Goal: Transaction & Acquisition: Purchase product/service

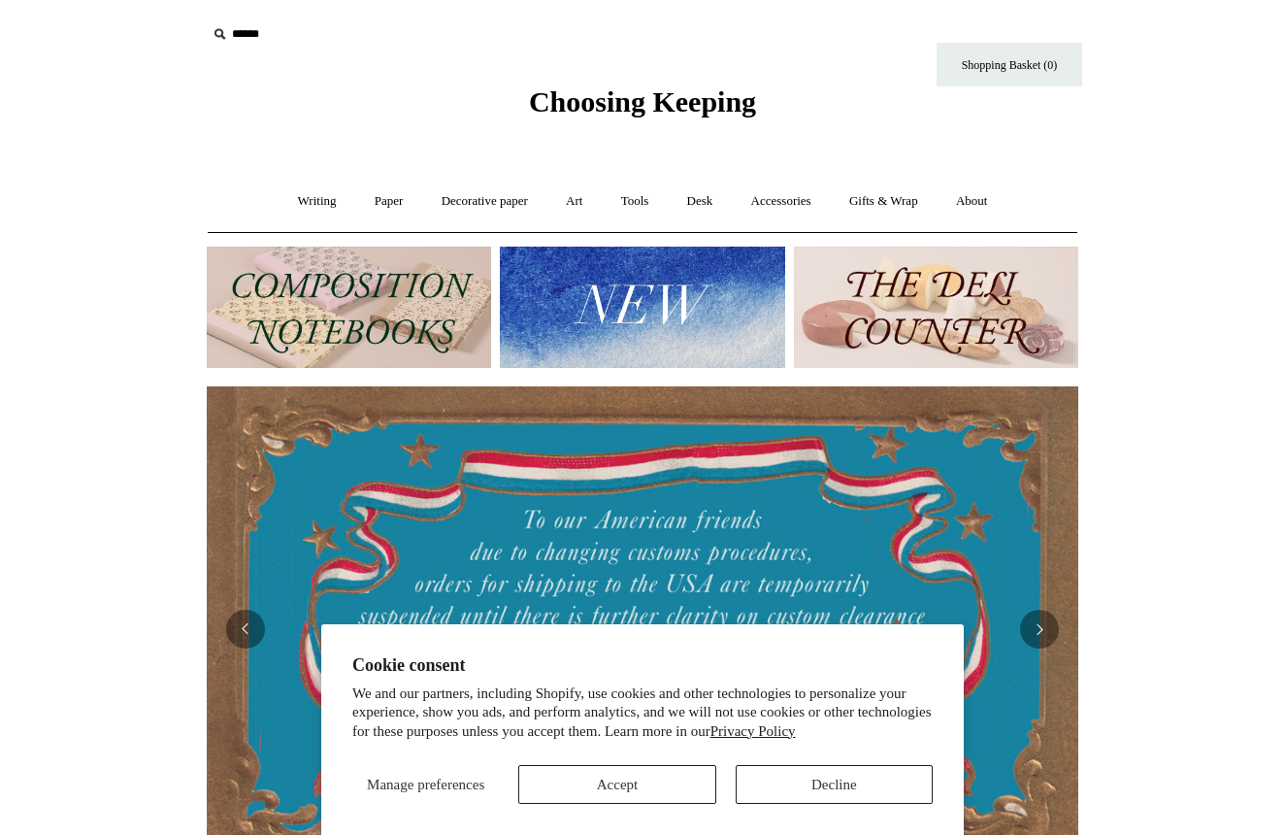
click at [846, 329] on img at bounding box center [936, 307] width 284 height 121
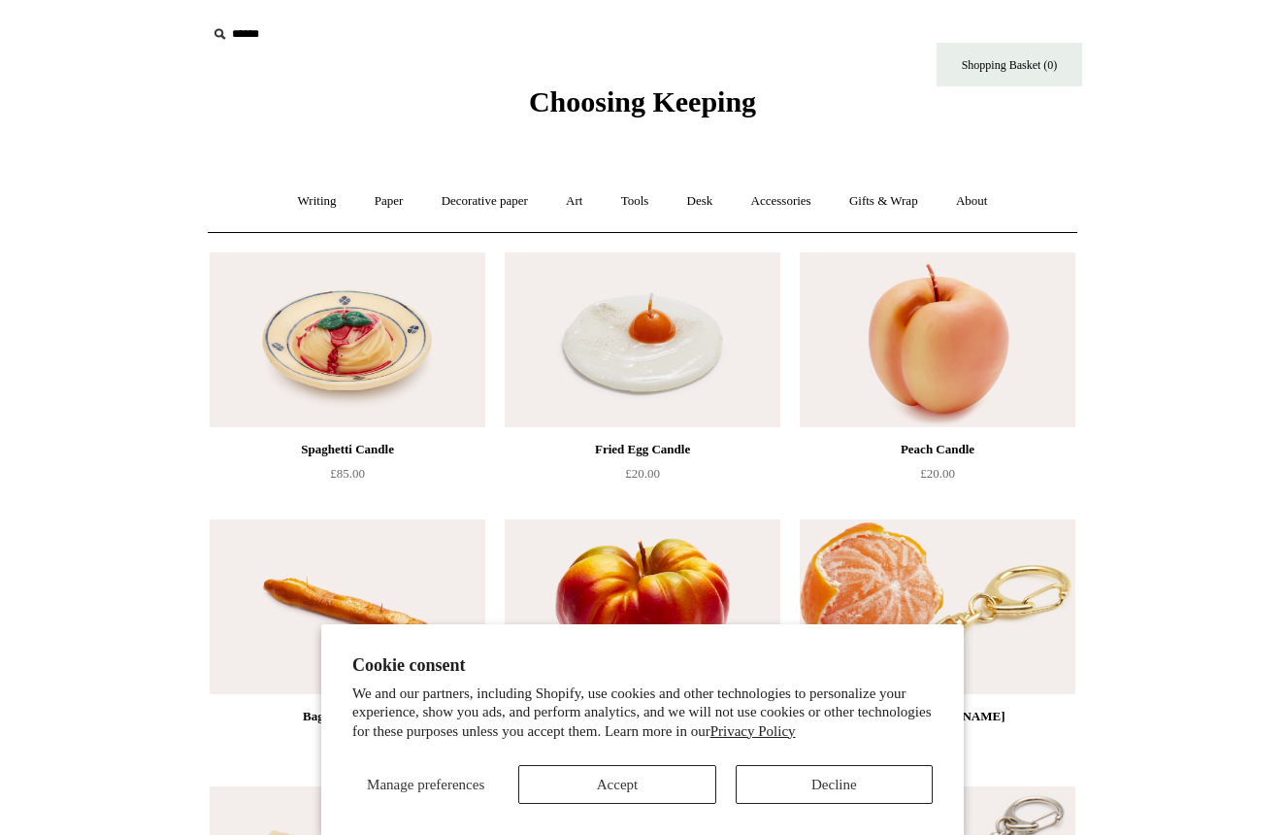
click at [698, 801] on button "Accept" at bounding box center [616, 784] width 197 height 39
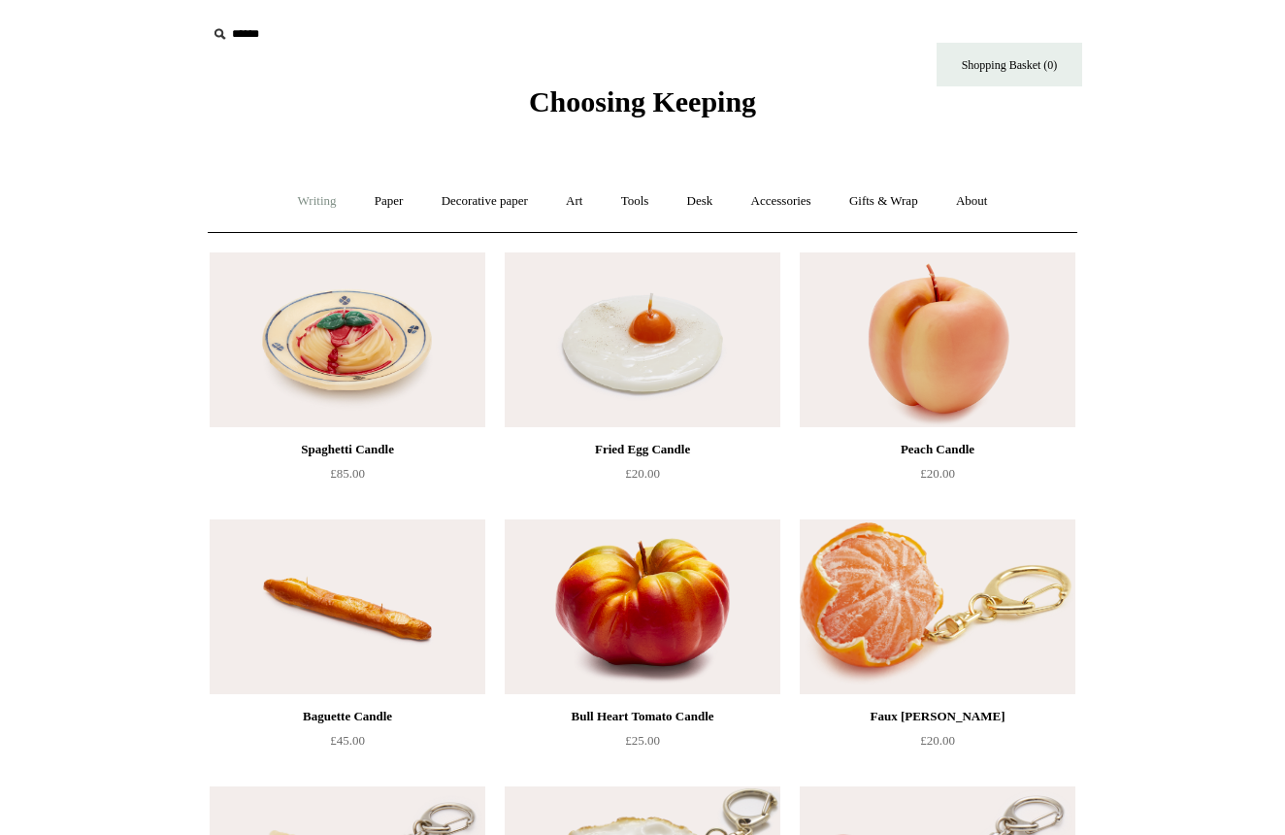
click at [297, 200] on link "Writing +" at bounding box center [318, 201] width 74 height 51
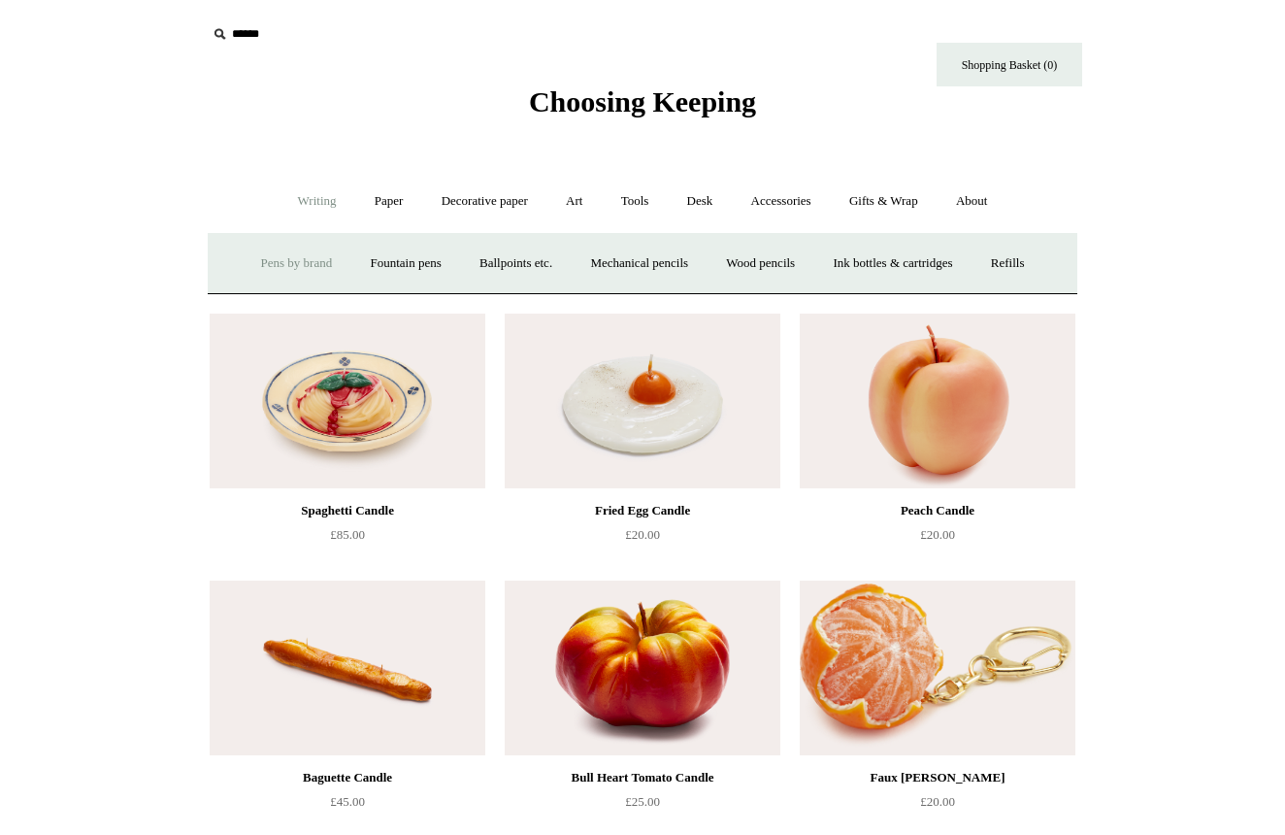
click at [282, 274] on link "Pens by brand +" at bounding box center [297, 263] width 107 height 51
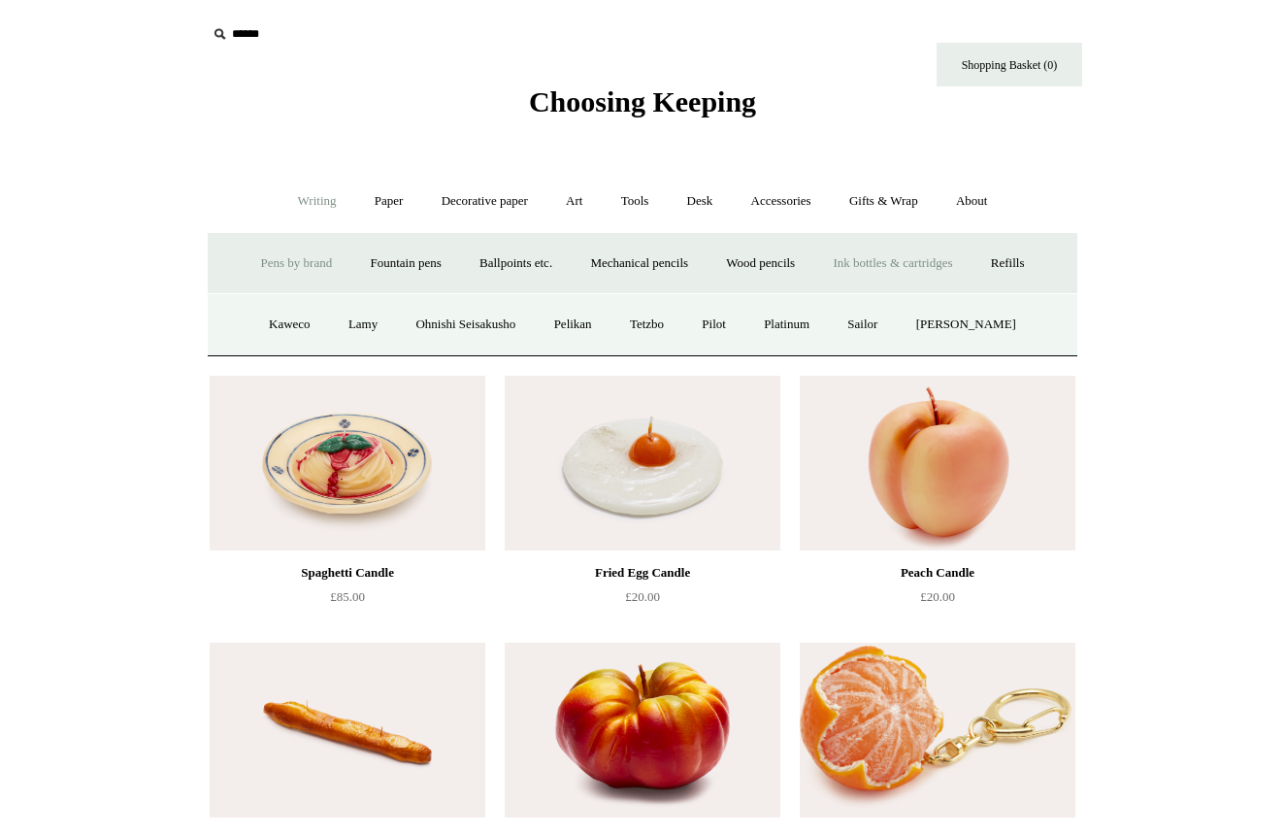
click at [898, 258] on link "Ink bottles & cartridges +" at bounding box center [892, 263] width 154 height 51
click at [735, 328] on link "Bottled ink" at bounding box center [708, 324] width 91 height 51
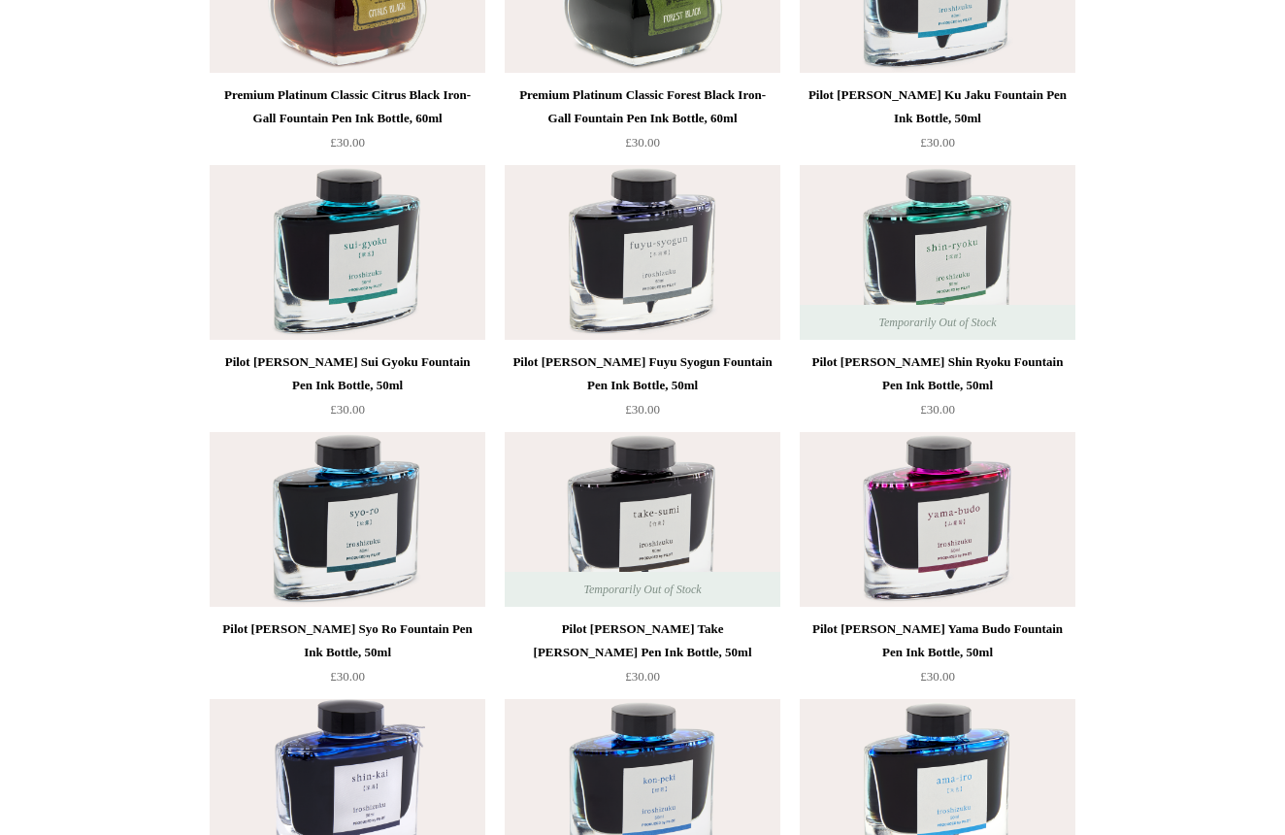
scroll to position [2195, 0]
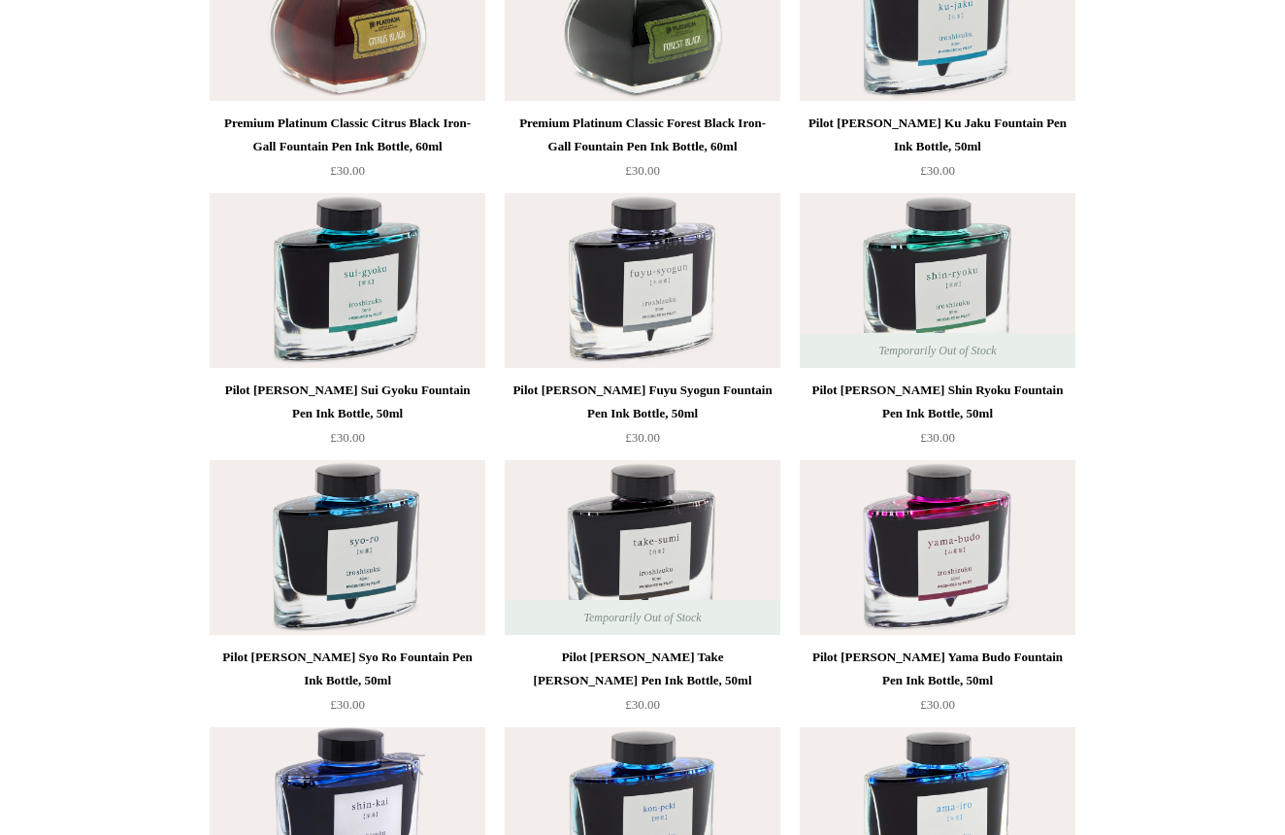
click at [308, 289] on img at bounding box center [348, 280] width 276 height 175
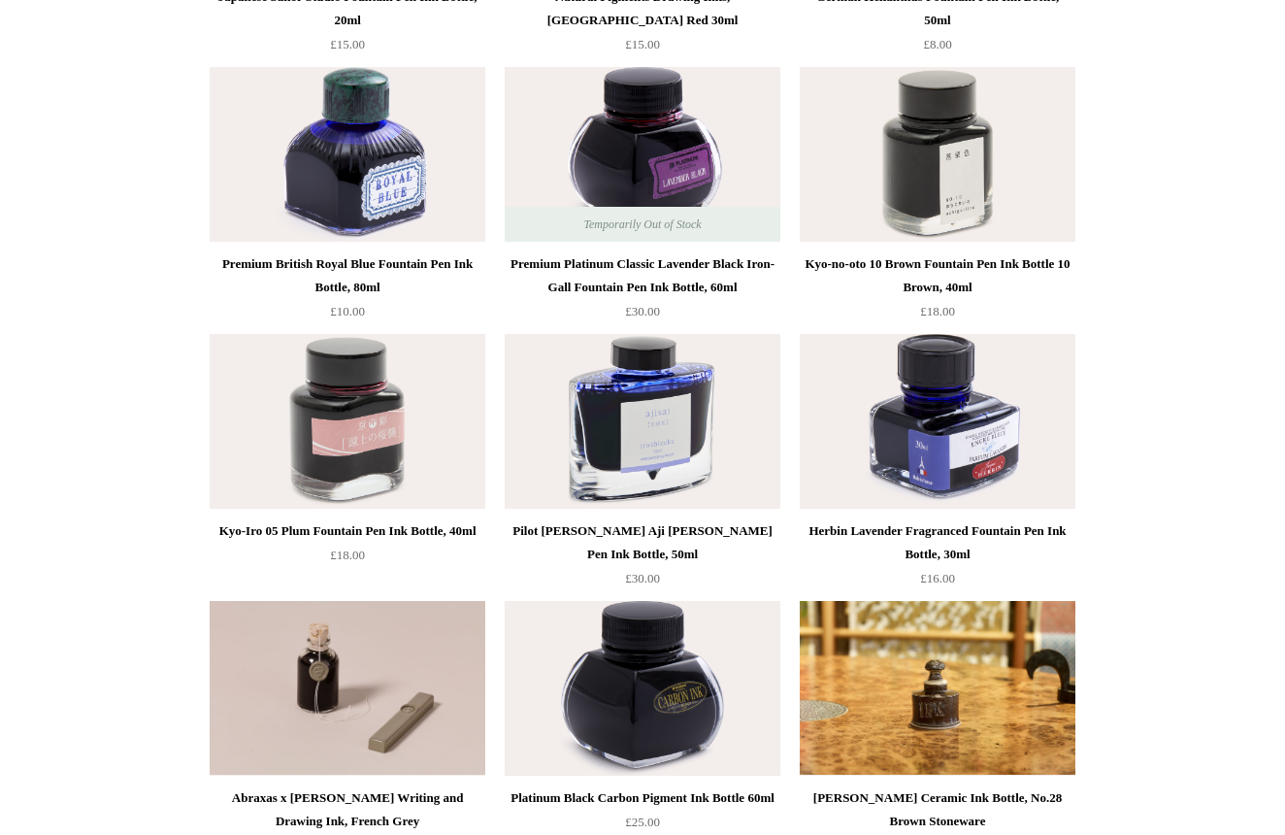
scroll to position [715, 0]
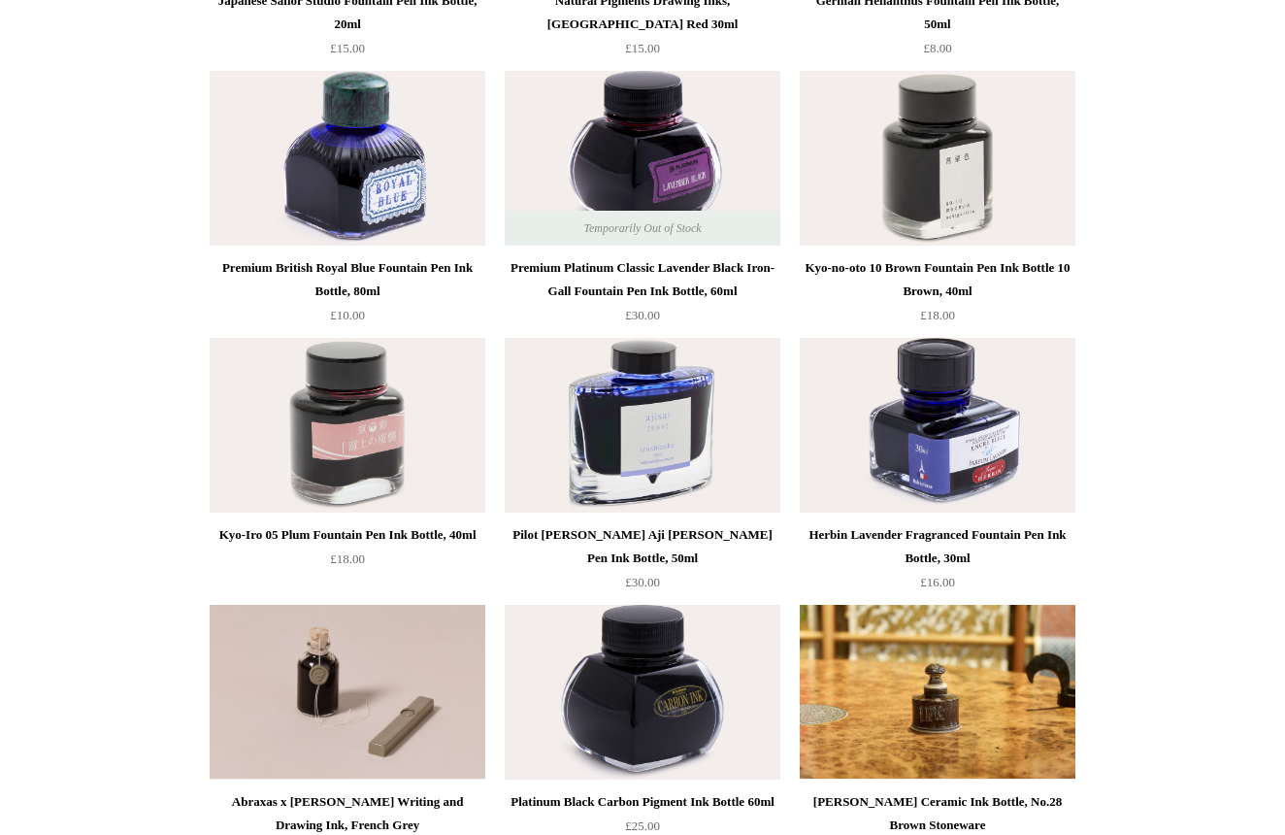
click at [876, 140] on img at bounding box center [938, 158] width 276 height 175
click at [912, 228] on img at bounding box center [938, 158] width 276 height 175
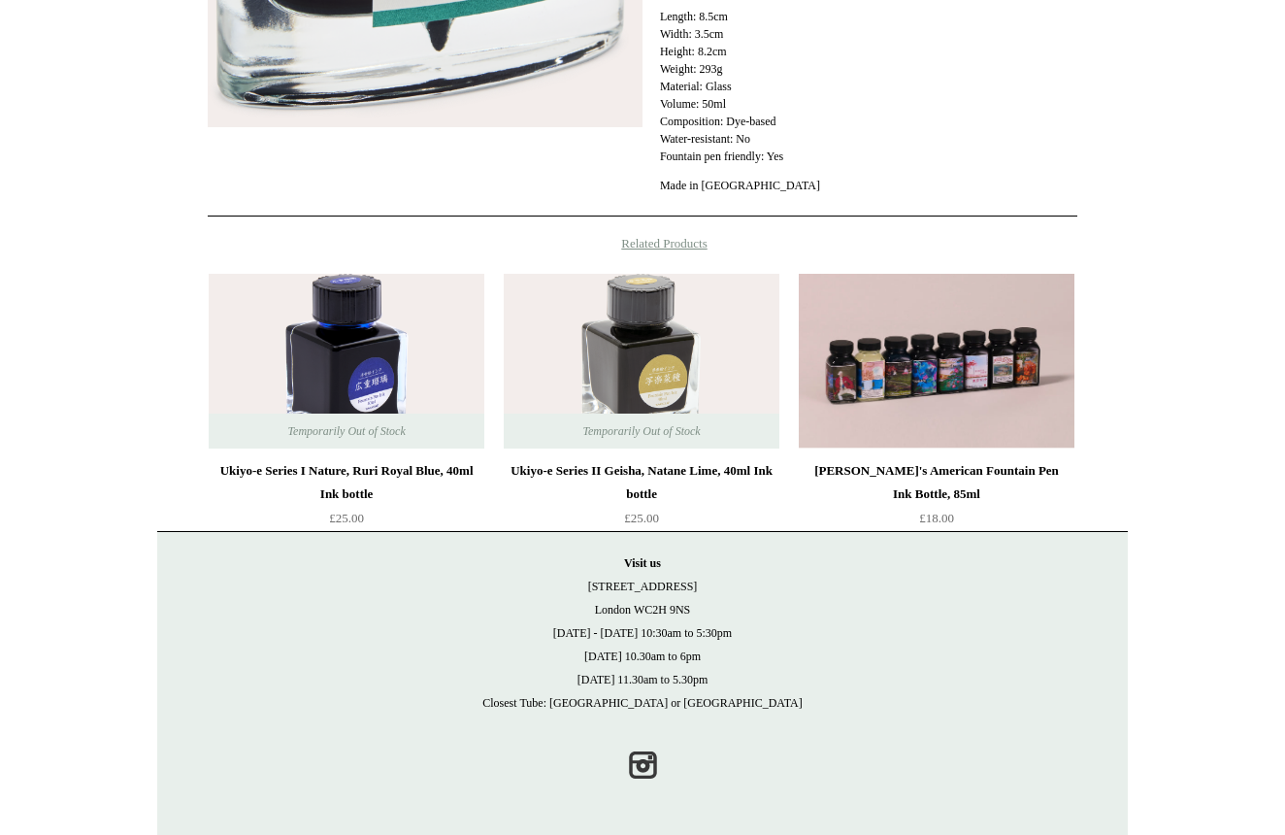
scroll to position [666, 0]
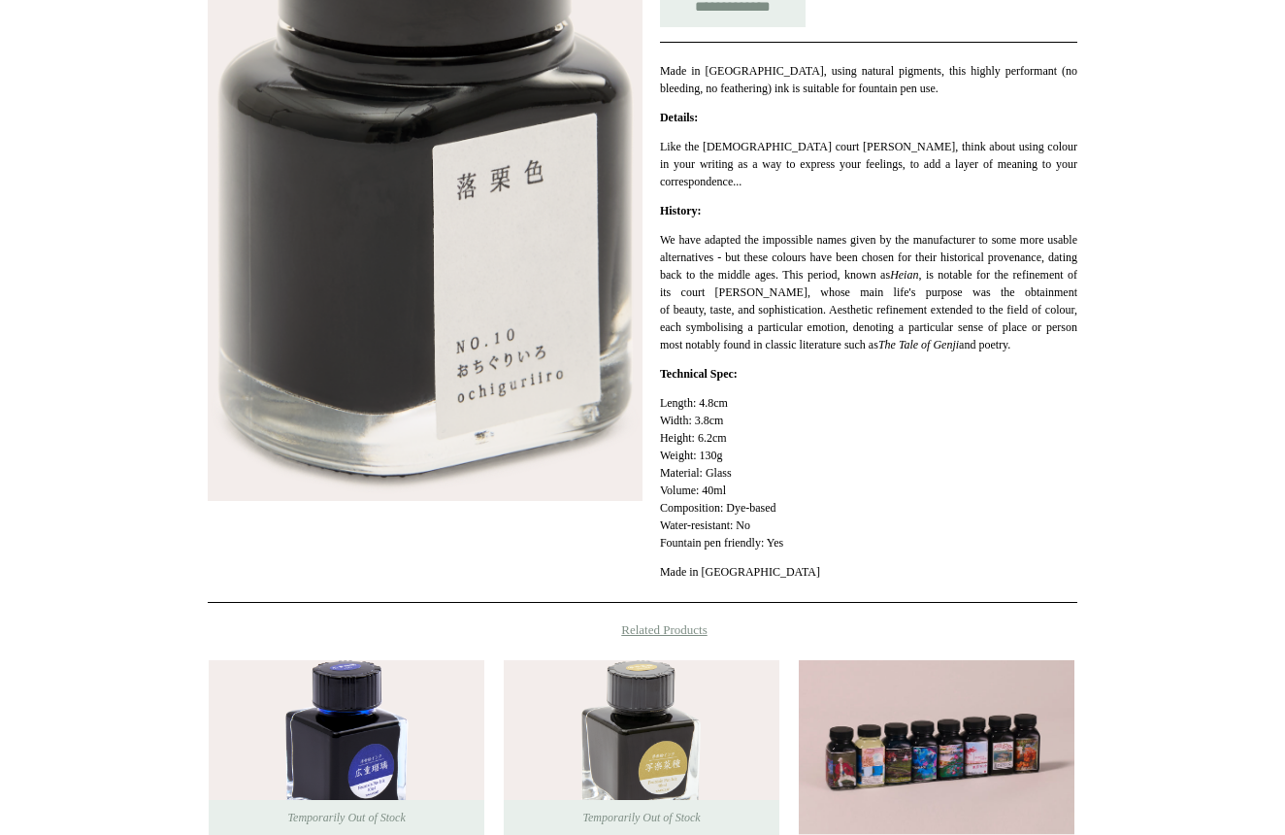
scroll to position [449, 0]
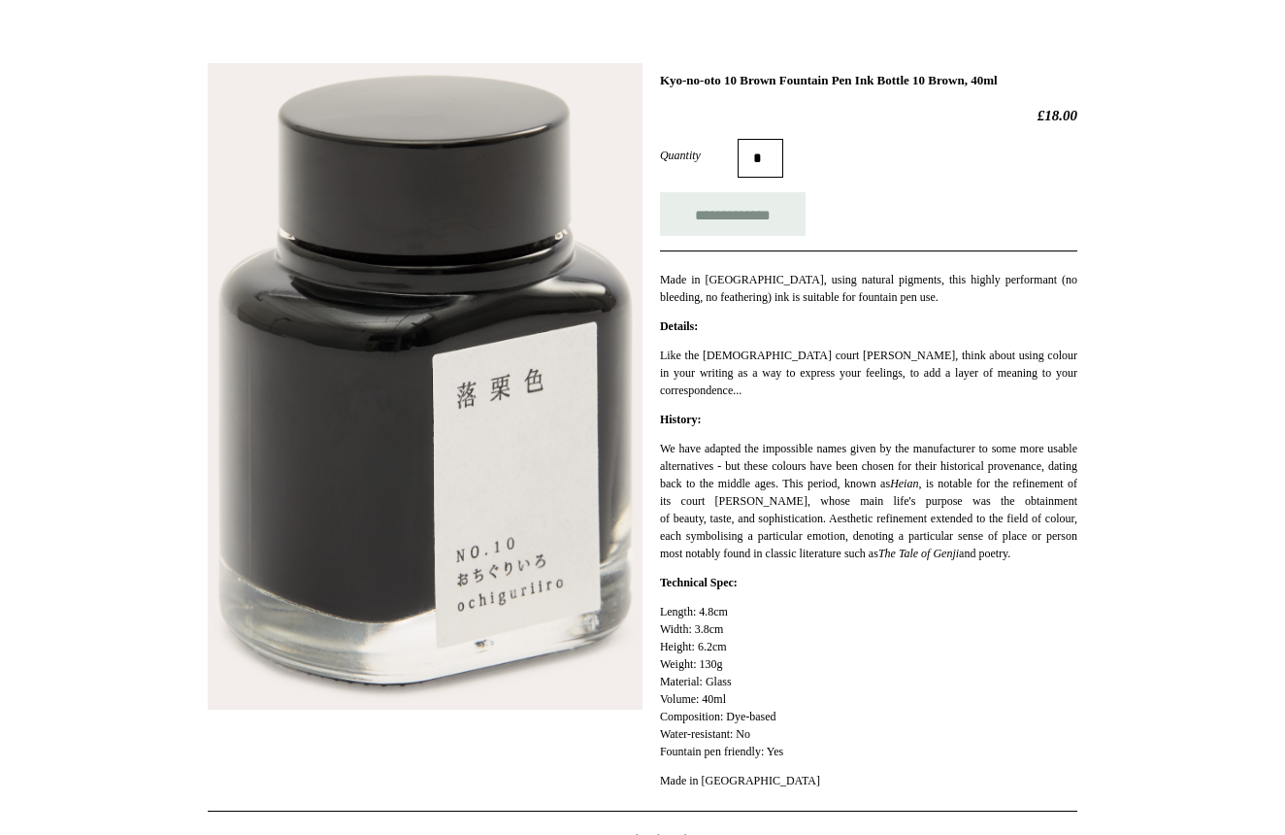
scroll to position [237, 0]
